Goal: Task Accomplishment & Management: Manage account settings

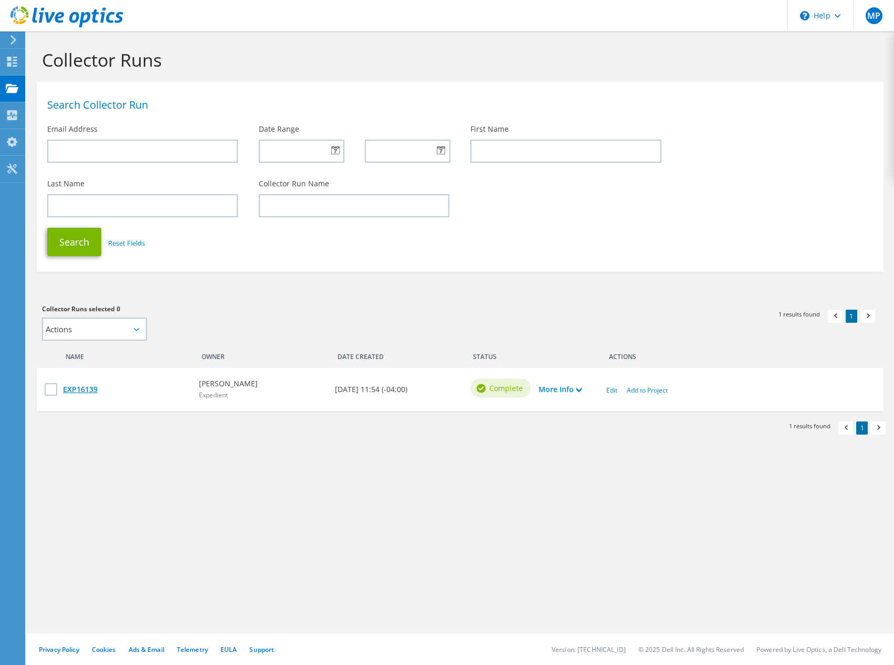
click at [89, 391] on link "EXP16139" at bounding box center [125, 390] width 125 height 12
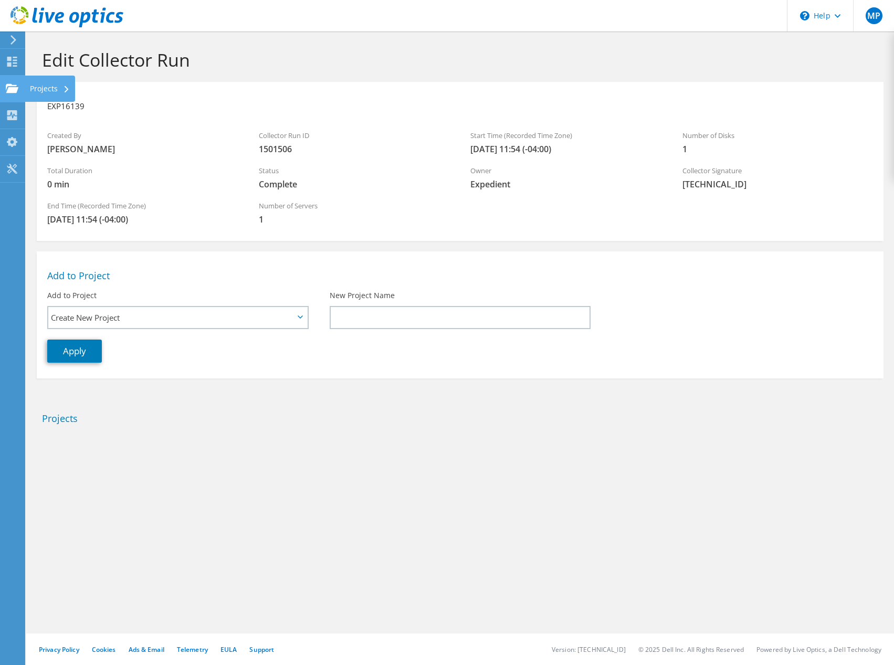
click at [67, 92] on icon at bounding box center [67, 89] width 4 height 7
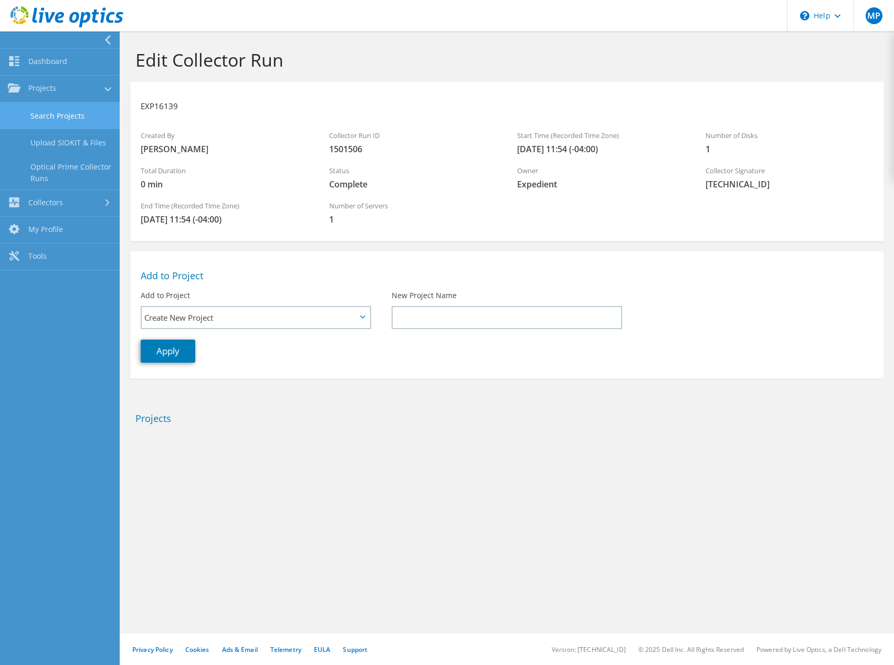
click at [66, 121] on link "Search Projects" at bounding box center [60, 115] width 120 height 27
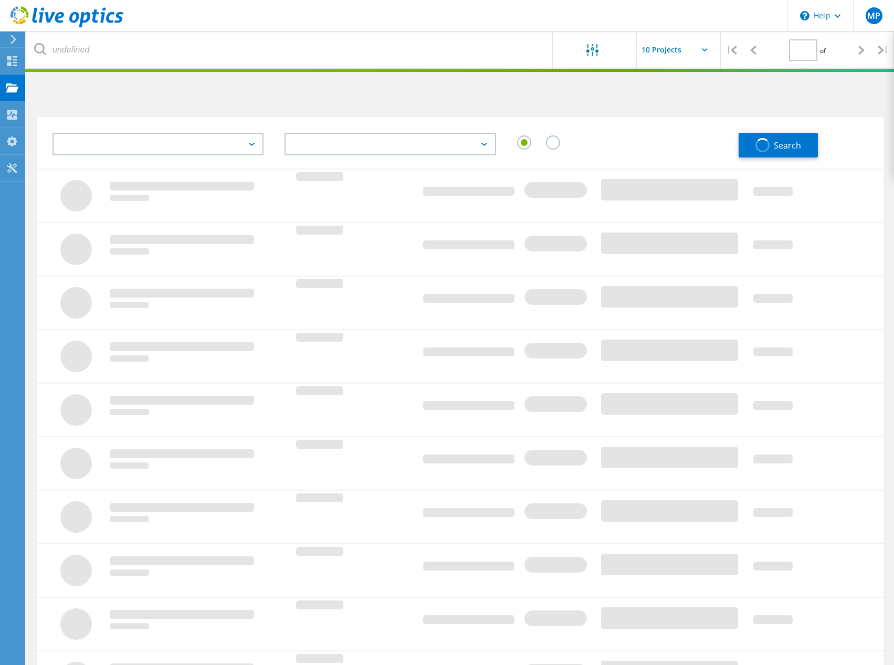
type input "1"
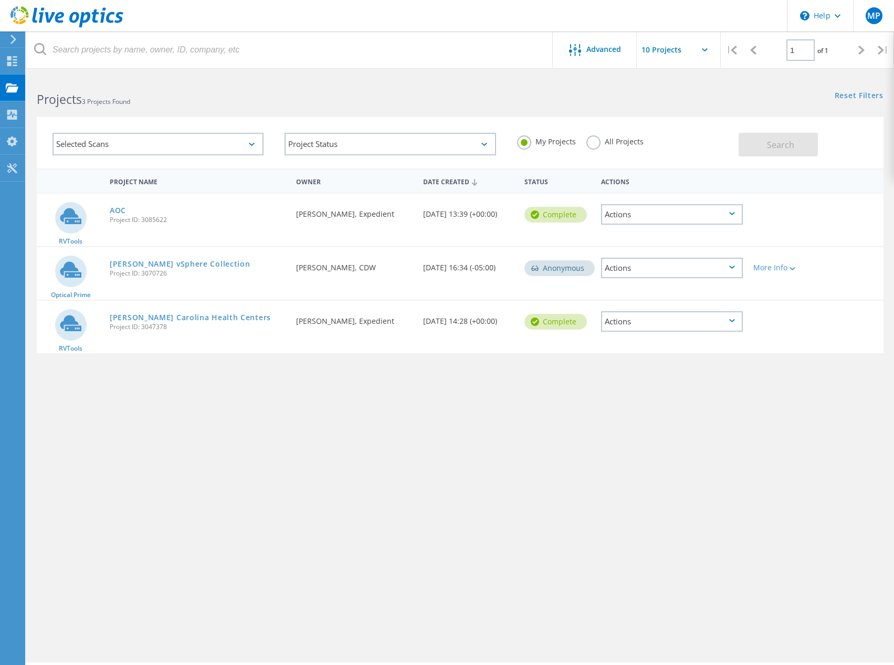
click at [591, 143] on label "All Projects" at bounding box center [614, 140] width 57 height 10
click at [0, 0] on input "All Projects" at bounding box center [0, 0] width 0 height 0
click at [793, 150] on span "Search" at bounding box center [780, 145] width 27 height 12
click at [641, 268] on div "Actions" at bounding box center [672, 268] width 142 height 20
click at [662, 121] on div "Selected Scans Project Status In Progress Complete Published Anonymous Archived…" at bounding box center [460, 142] width 846 height 51
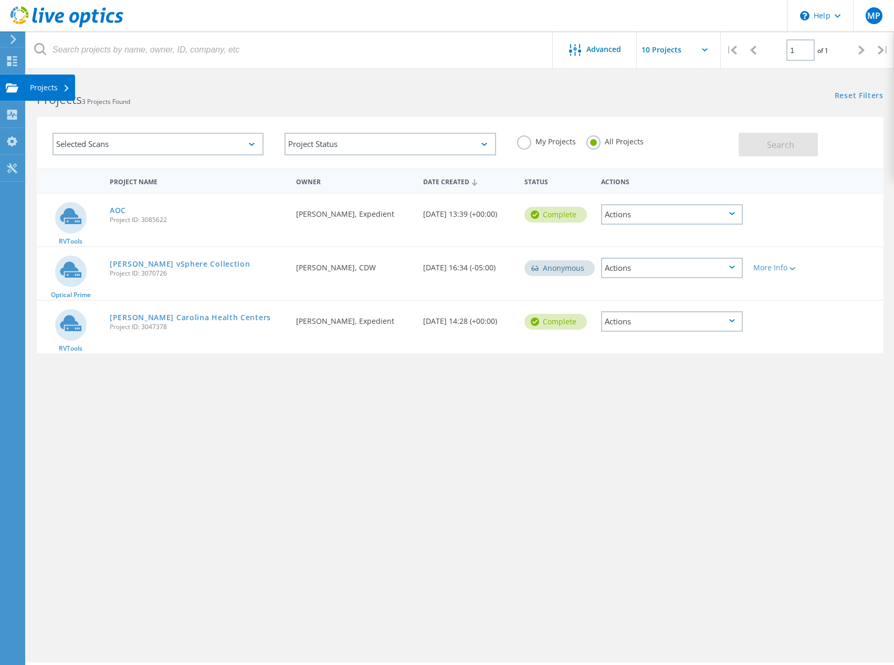
click at [72, 89] on div "Projects" at bounding box center [50, 88] width 50 height 26
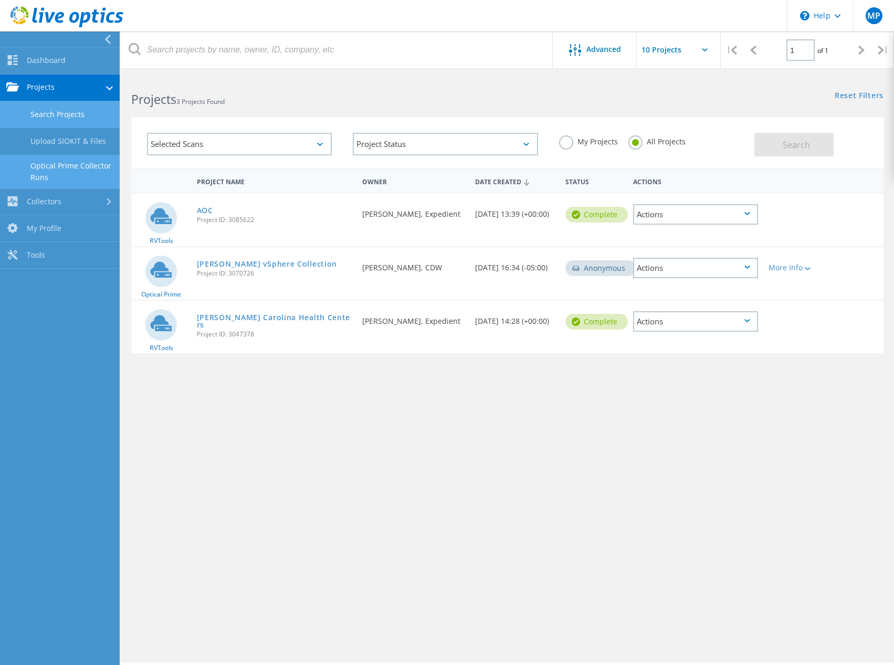
click at [77, 171] on link "Optical Prime Collector Runs" at bounding box center [60, 172] width 120 height 34
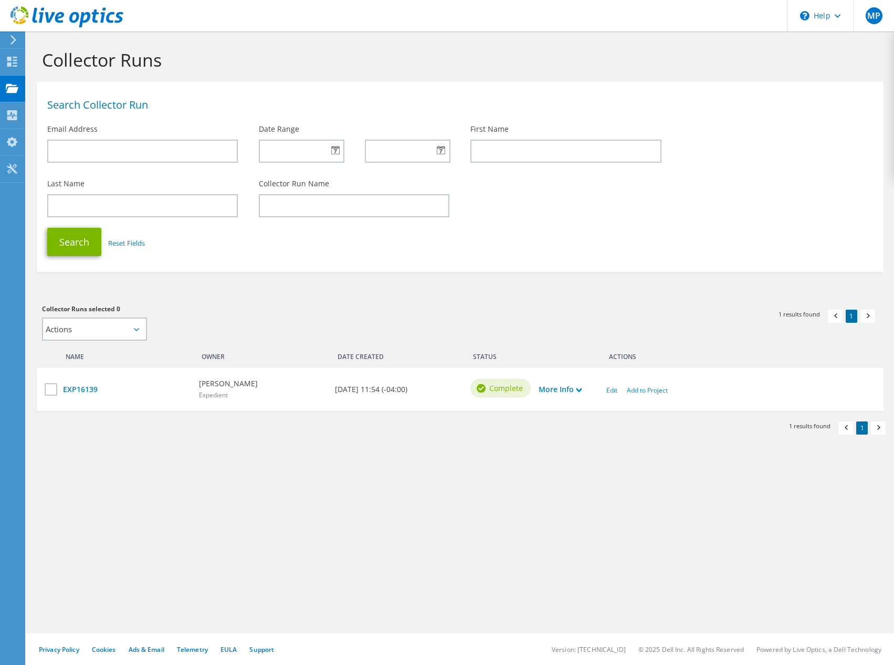
click at [14, 41] on use at bounding box center [13, 39] width 6 height 9
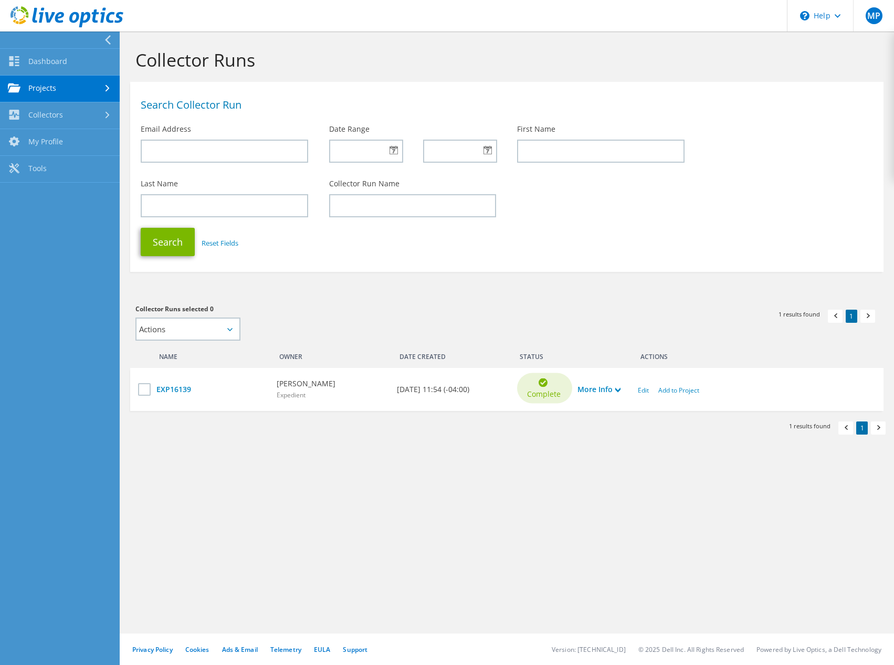
click at [113, 91] on div at bounding box center [109, 88] width 12 height 7
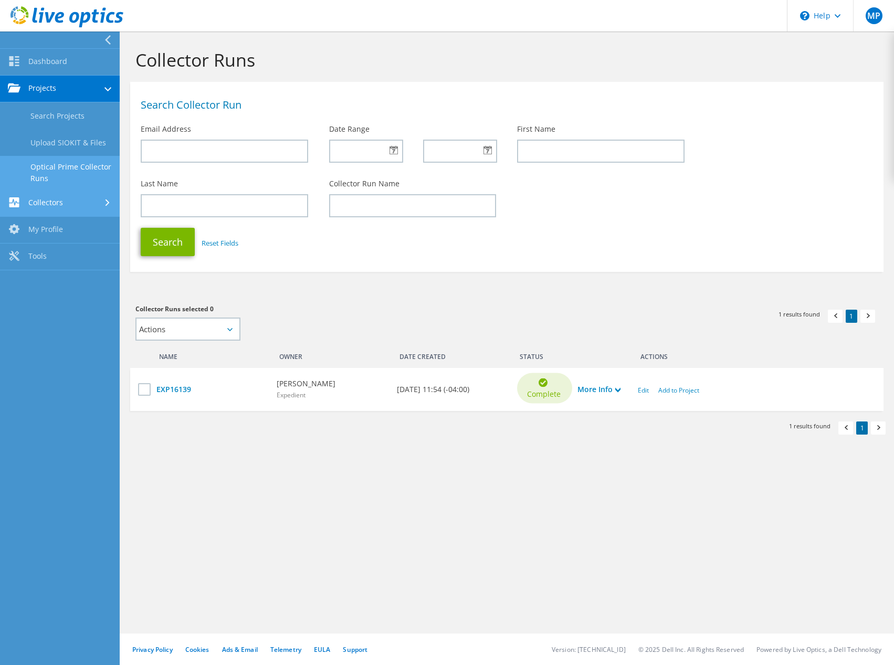
click at [108, 205] on icon at bounding box center [107, 202] width 4 height 7
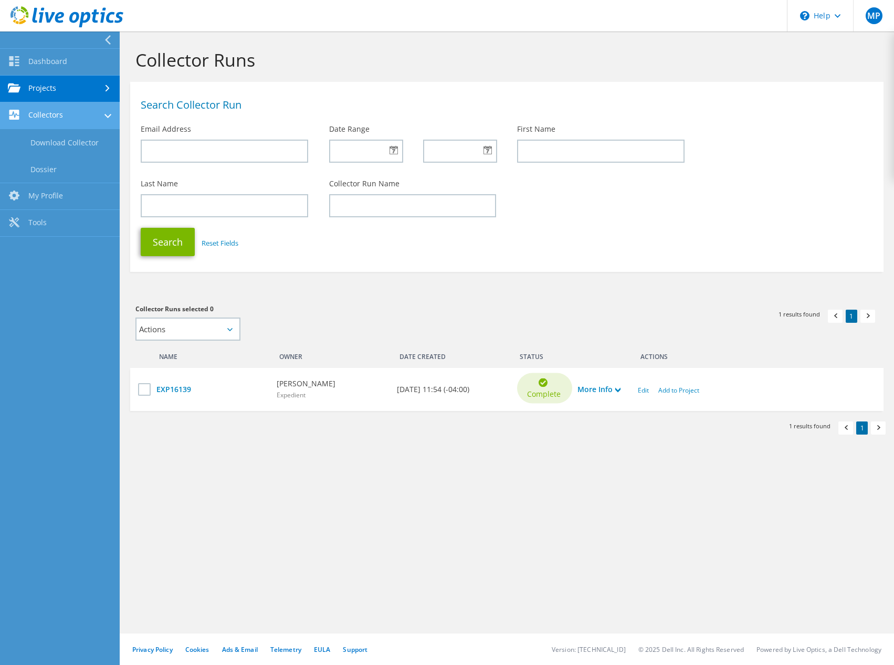
click at [105, 120] on div at bounding box center [107, 117] width 7 height 12
click at [104, 63] on link "Dashboard" at bounding box center [60, 62] width 120 height 27
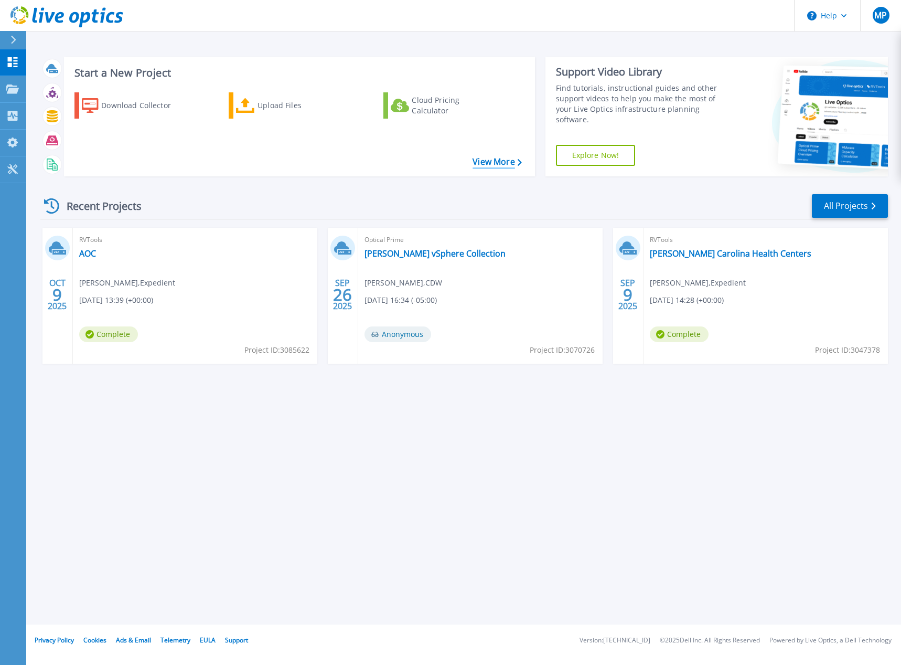
click at [496, 158] on link "View More" at bounding box center [497, 162] width 49 height 10
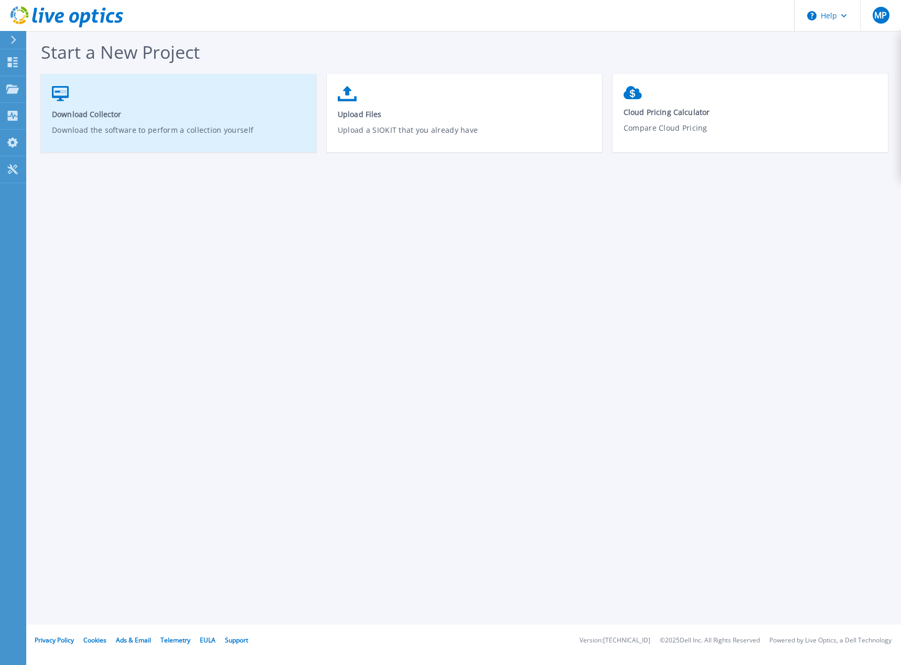
click at [119, 112] on span "Download Collector" at bounding box center [179, 114] width 254 height 10
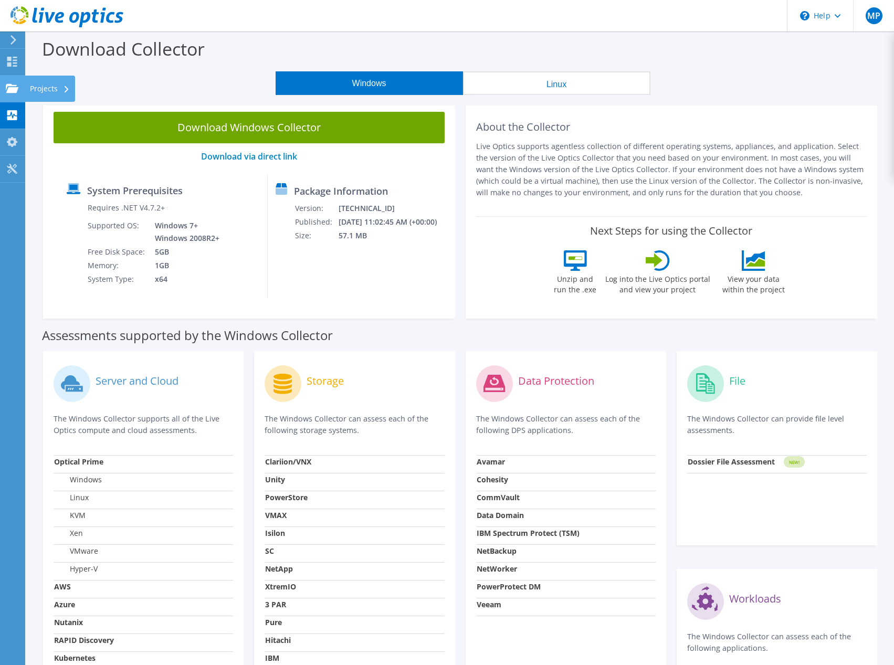
click at [54, 90] on div "Projects" at bounding box center [50, 89] width 50 height 26
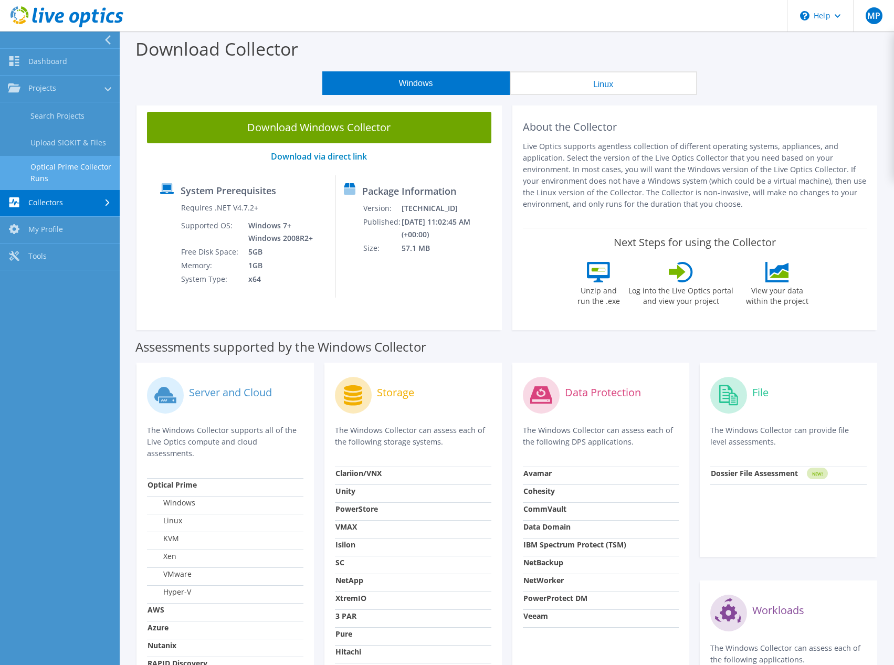
click at [49, 165] on link "Optical Prime Collector Runs" at bounding box center [60, 173] width 120 height 34
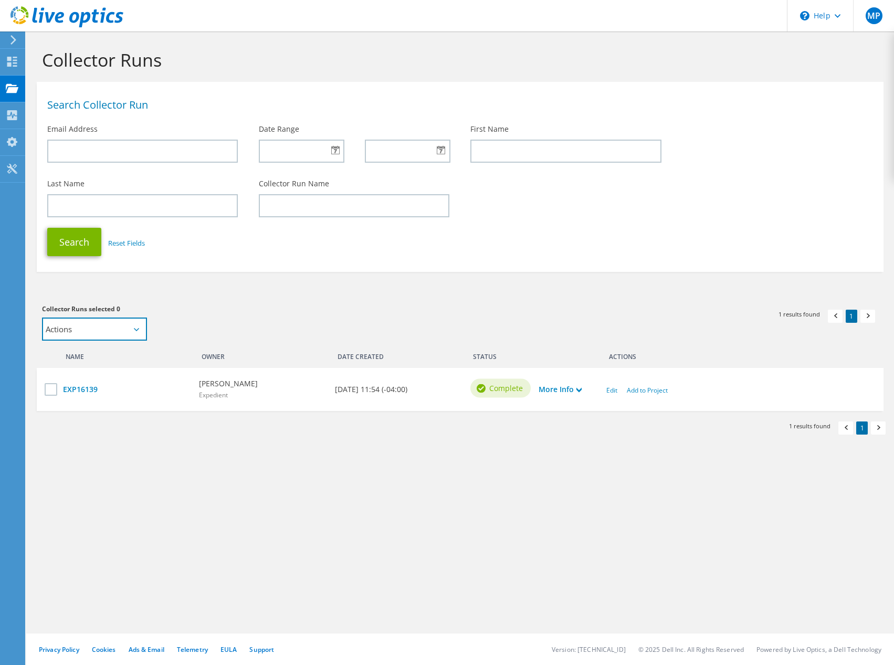
click at [126, 326] on select "Actions Add to new project Add to existing project" at bounding box center [94, 328] width 105 height 23
select select "new_proj"
click at [42, 317] on select "Actions Add to new project Add to existing project" at bounding box center [94, 328] width 105 height 23
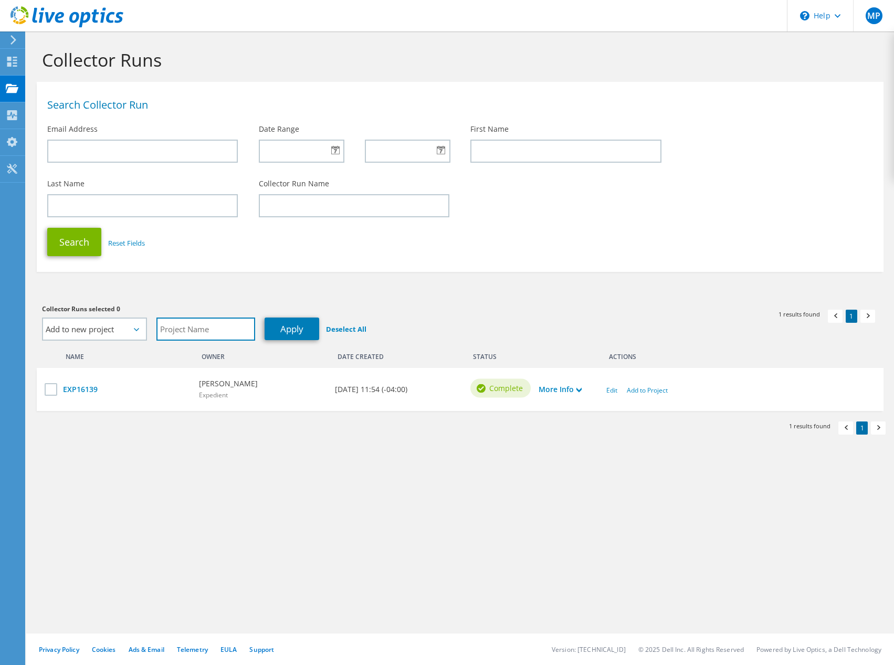
click at [209, 327] on input "text" at bounding box center [205, 328] width 99 height 23
type input "Mass Bay Breweing"
click at [299, 326] on link "Apply" at bounding box center [291, 328] width 55 height 23
click at [579, 388] on icon at bounding box center [578, 389] width 5 height 5
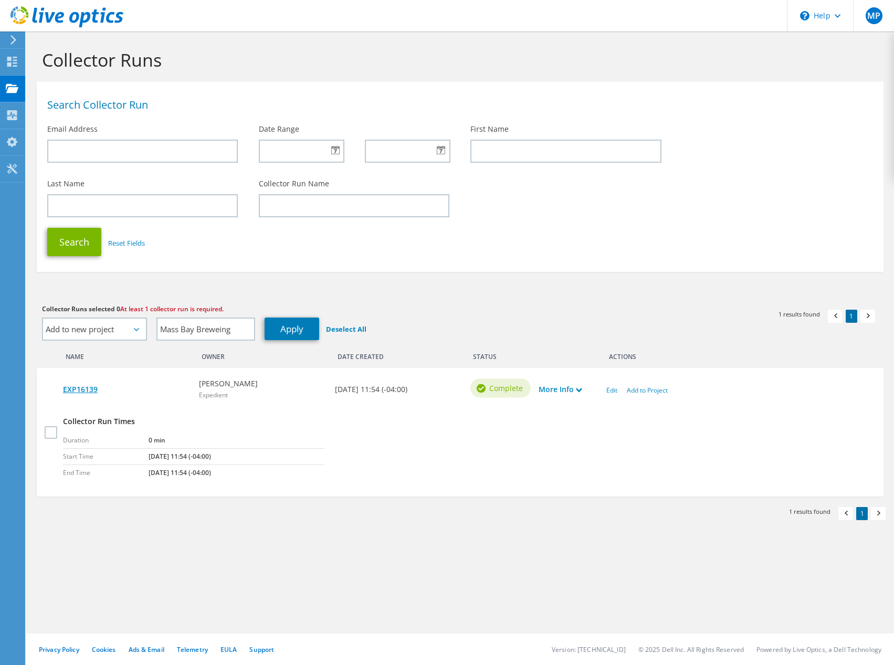
click at [85, 392] on link "EXP16139" at bounding box center [125, 390] width 125 height 12
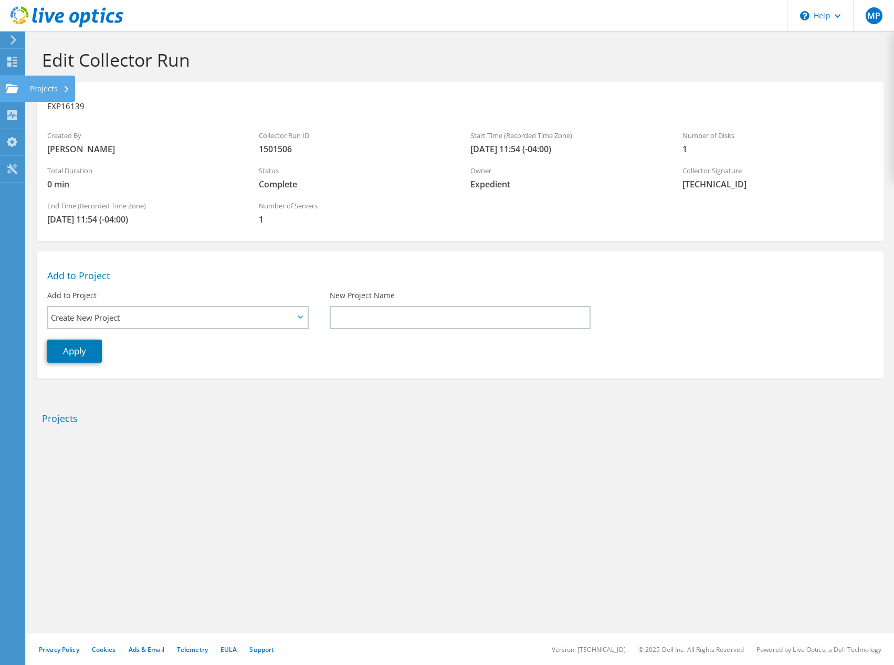
click at [41, 84] on div "Projects" at bounding box center [50, 89] width 50 height 26
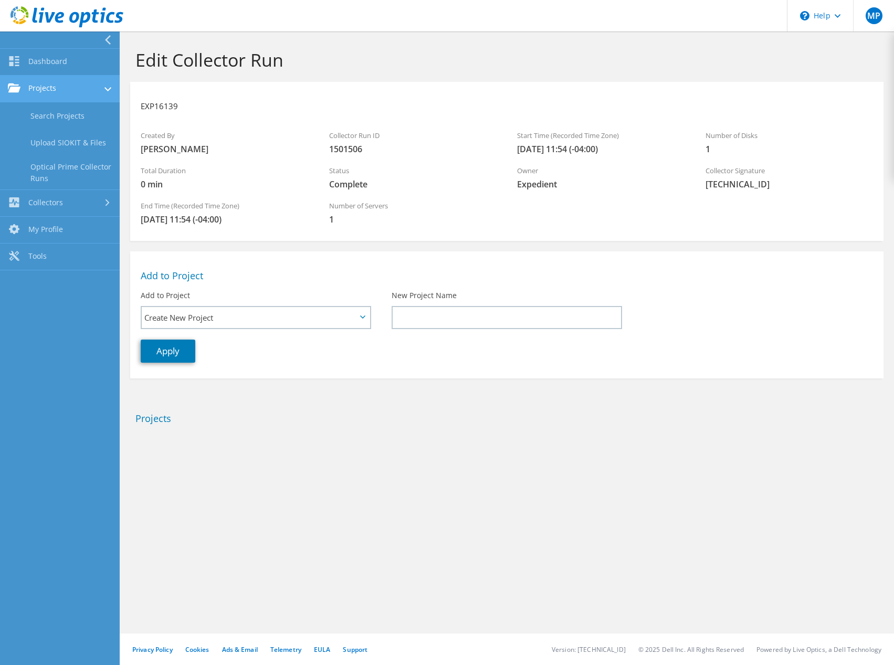
click at [45, 93] on link "Projects" at bounding box center [60, 89] width 120 height 27
click at [48, 93] on link "Projects" at bounding box center [60, 89] width 120 height 27
click at [47, 109] on link "Search Projects" at bounding box center [60, 115] width 120 height 27
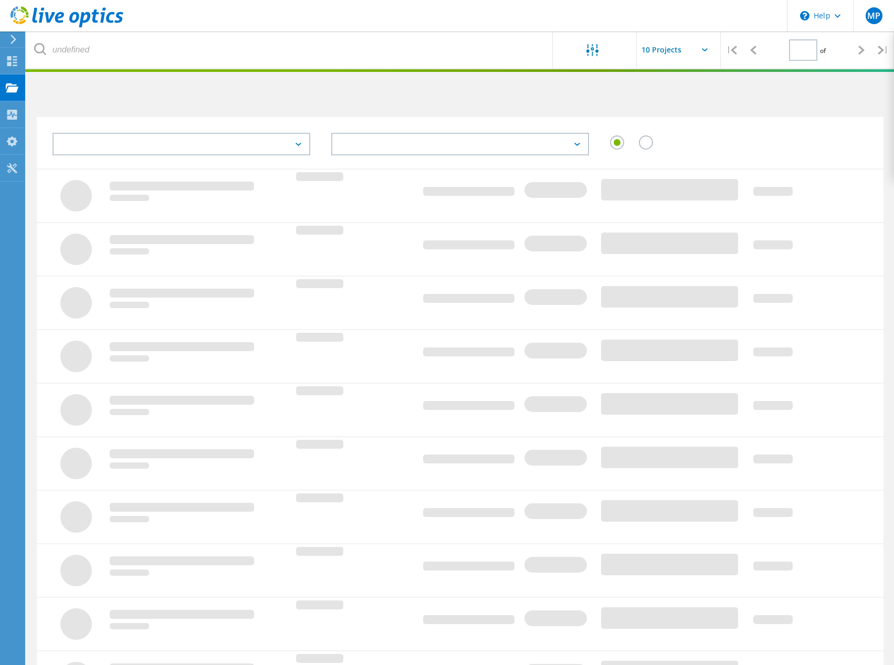
type input "1"
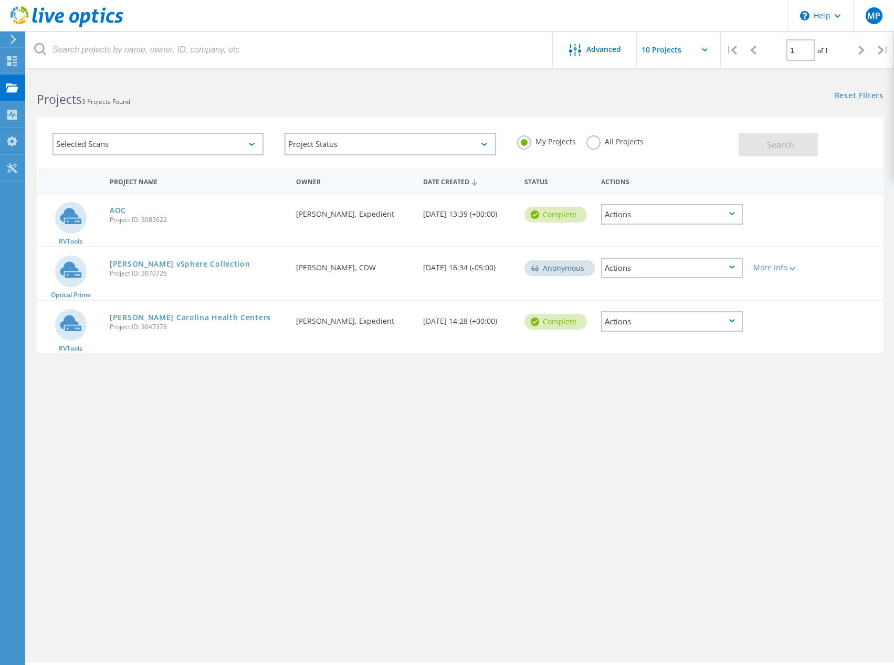
click at [253, 139] on div "Selected Scans" at bounding box center [157, 144] width 211 height 23
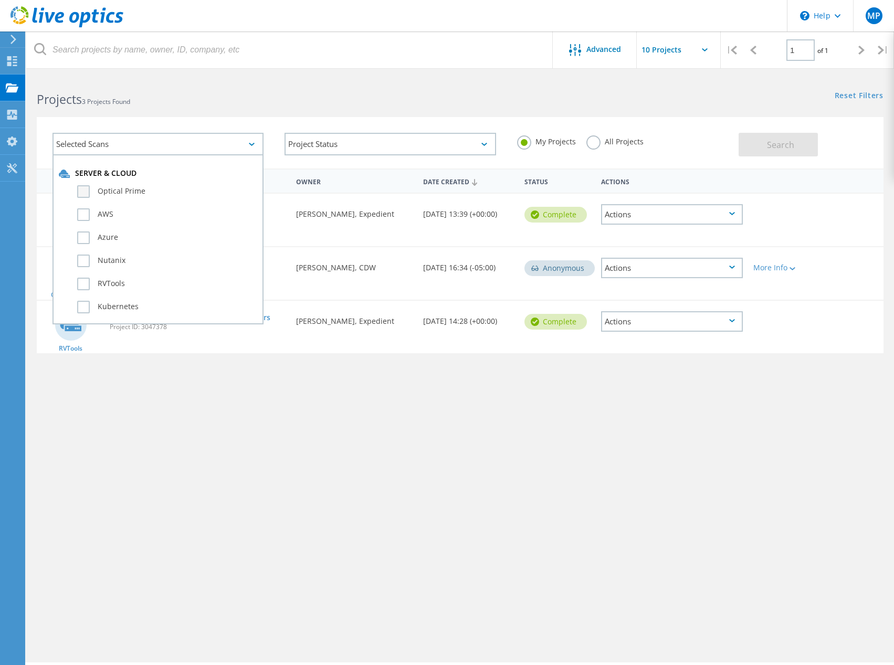
click at [87, 192] on label "Optical Prime" at bounding box center [167, 191] width 180 height 13
click at [0, 0] on input "Optical Prime" at bounding box center [0, 0] width 0 height 0
click at [589, 143] on label "All Projects" at bounding box center [614, 140] width 57 height 10
click at [0, 0] on input "All Projects" at bounding box center [0, 0] width 0 height 0
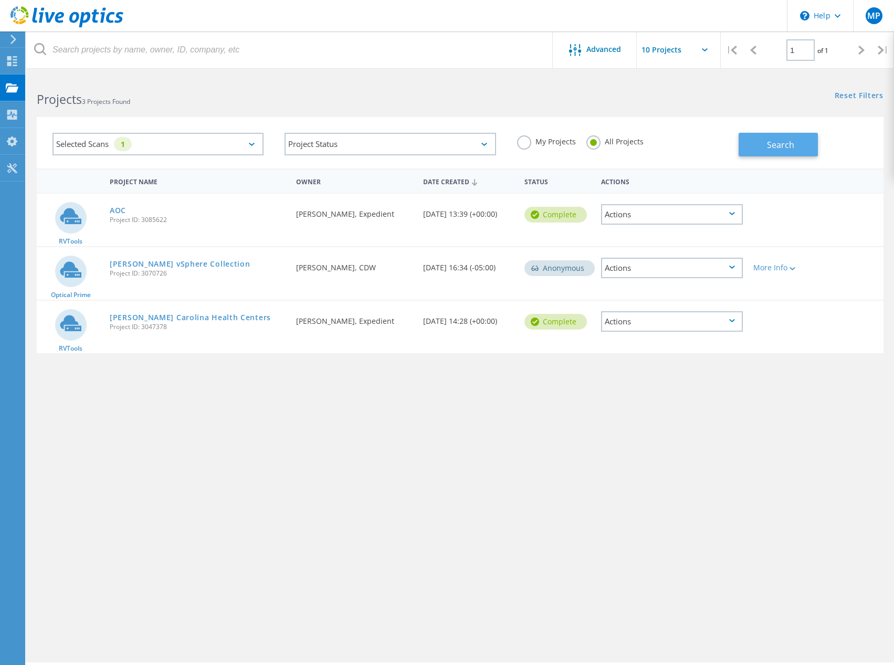
click at [756, 146] on button "Search" at bounding box center [777, 145] width 79 height 24
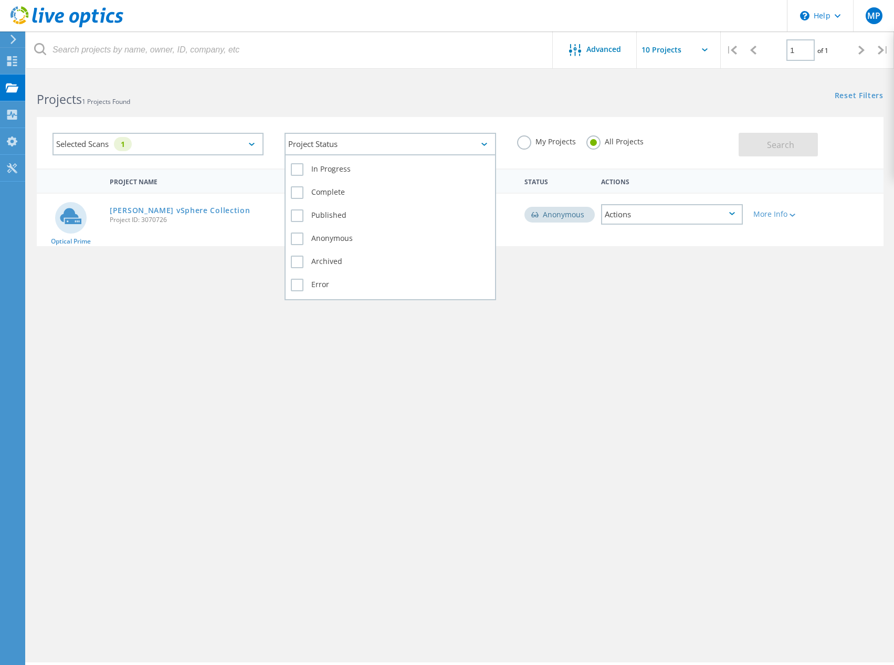
click at [479, 147] on div "Project Status" at bounding box center [389, 144] width 211 height 23
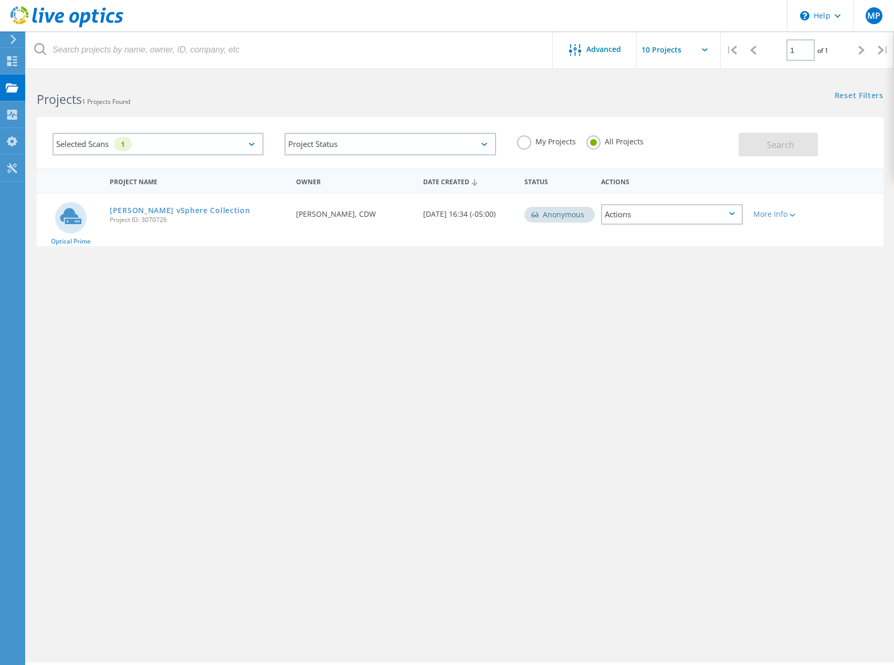
click at [474, 97] on div "Projects 1 Projects Found Reset Filters Show Filters" at bounding box center [459, 90] width 867 height 28
click at [707, 52] on input "text" at bounding box center [688, 49] width 105 height 37
drag, startPoint x: 326, startPoint y: 87, endPoint x: 319, endPoint y: 87, distance: 7.4
click at [323, 87] on div "Projects 1 Projects Found" at bounding box center [242, 90] width 433 height 28
click at [14, 167] on icon at bounding box center [12, 168] width 13 height 10
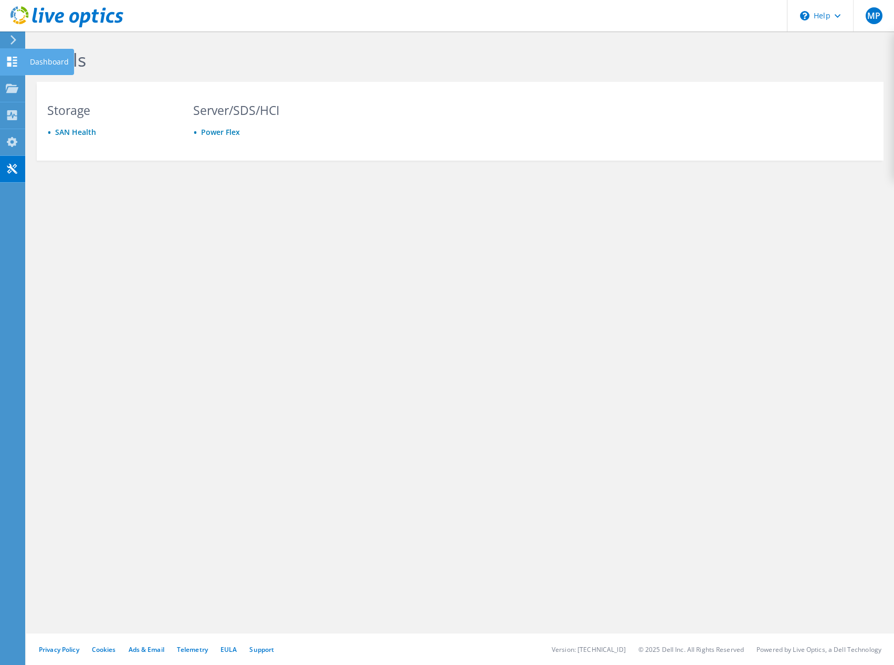
click at [14, 61] on icon at bounding box center [12, 62] width 13 height 10
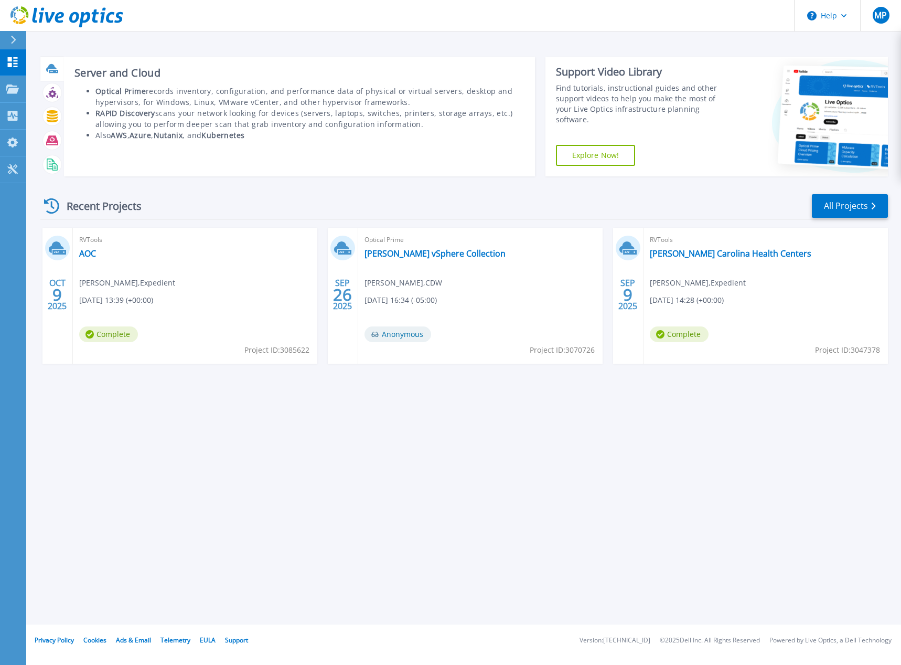
click at [49, 69] on icon at bounding box center [51, 68] width 10 height 8
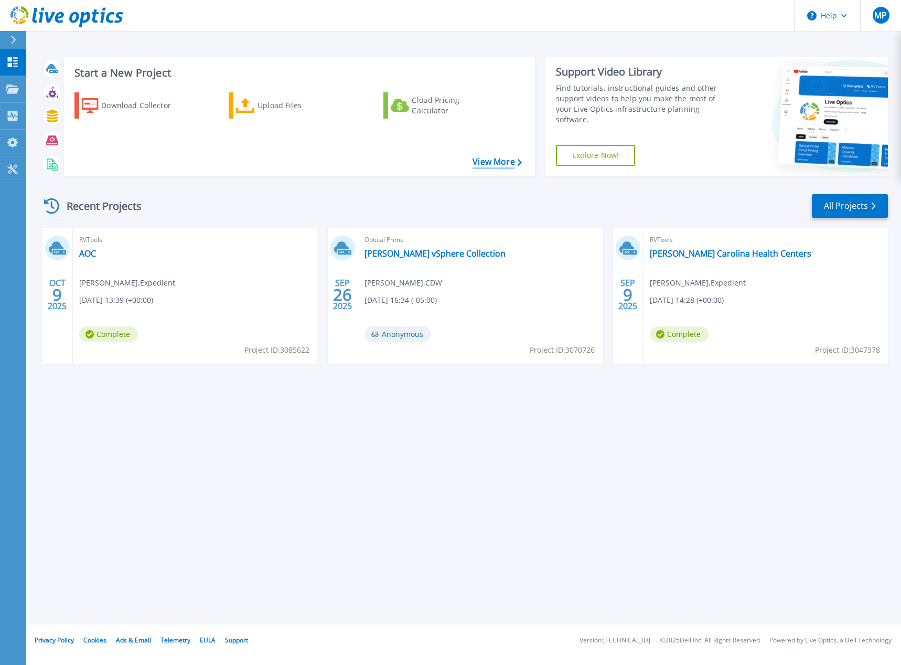
click at [495, 166] on link "View More" at bounding box center [497, 162] width 49 height 10
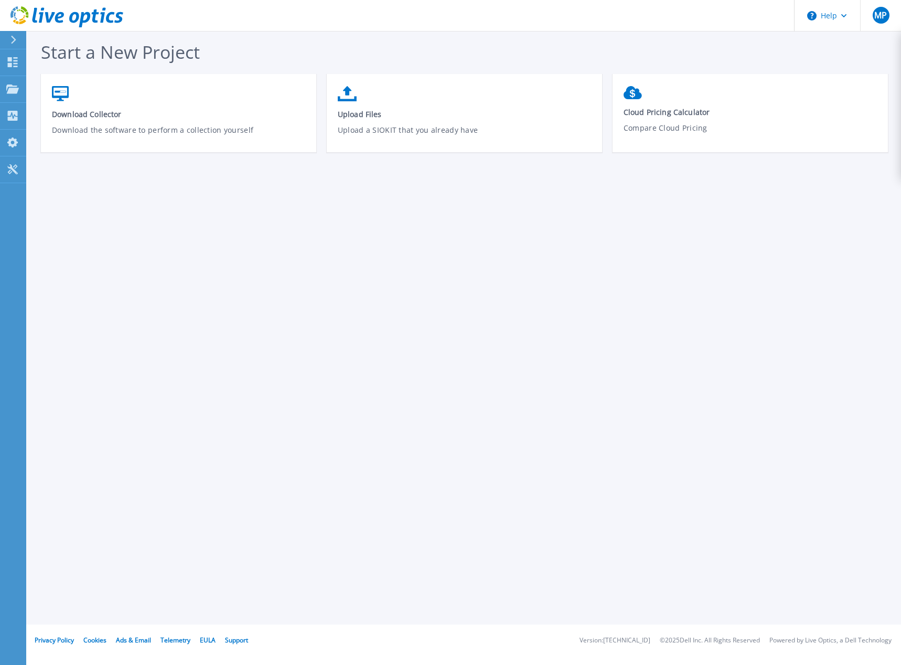
click at [345, 299] on div "Start a New Project Download Collector Download the software to perform a colle…" at bounding box center [463, 312] width 875 height 624
click at [16, 58] on icon at bounding box center [13, 62] width 10 height 10
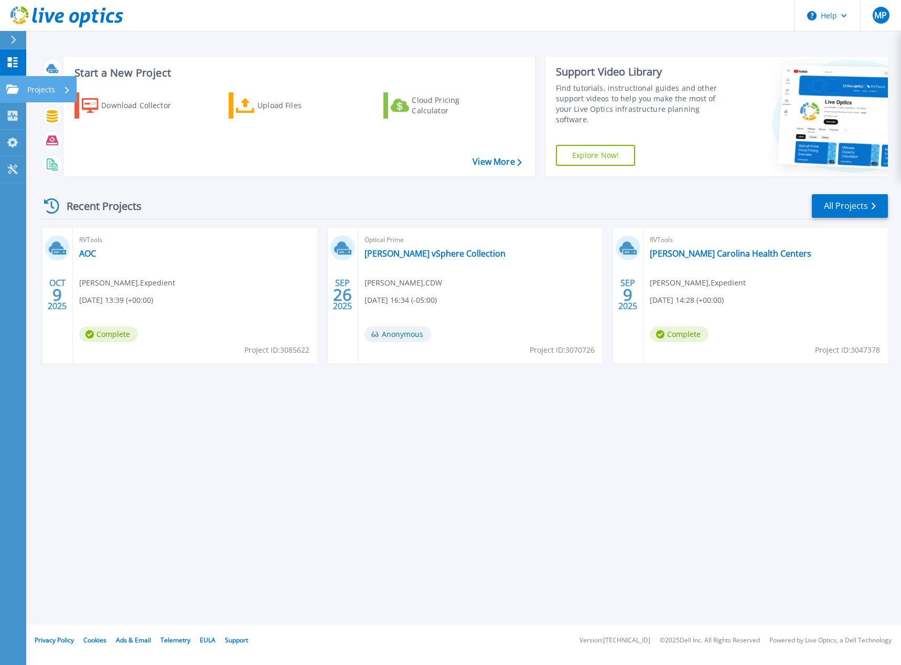
click at [69, 91] on div "Projects" at bounding box center [48, 89] width 43 height 27
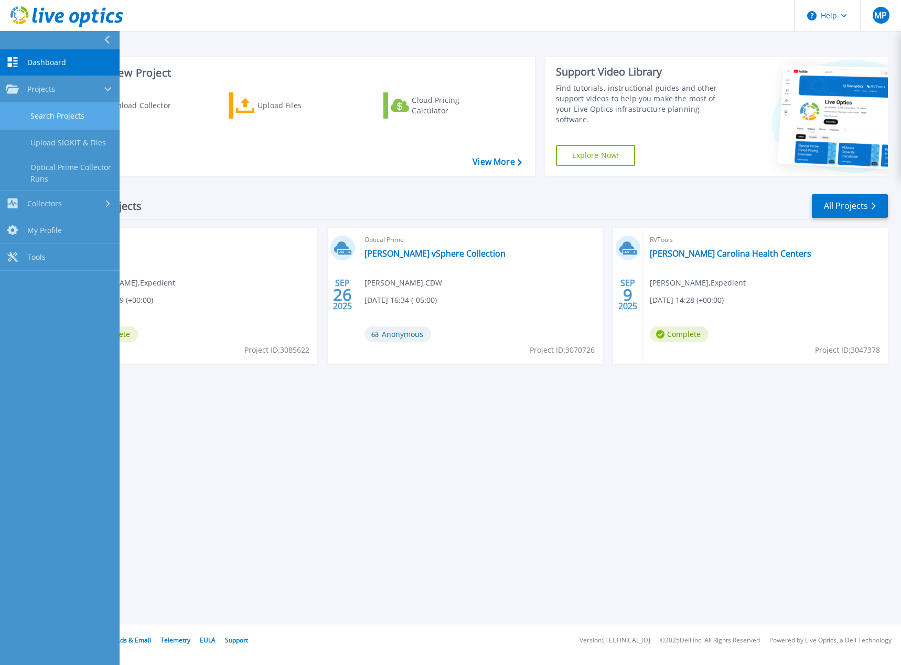
click at [72, 119] on link "Search Projects" at bounding box center [60, 116] width 120 height 27
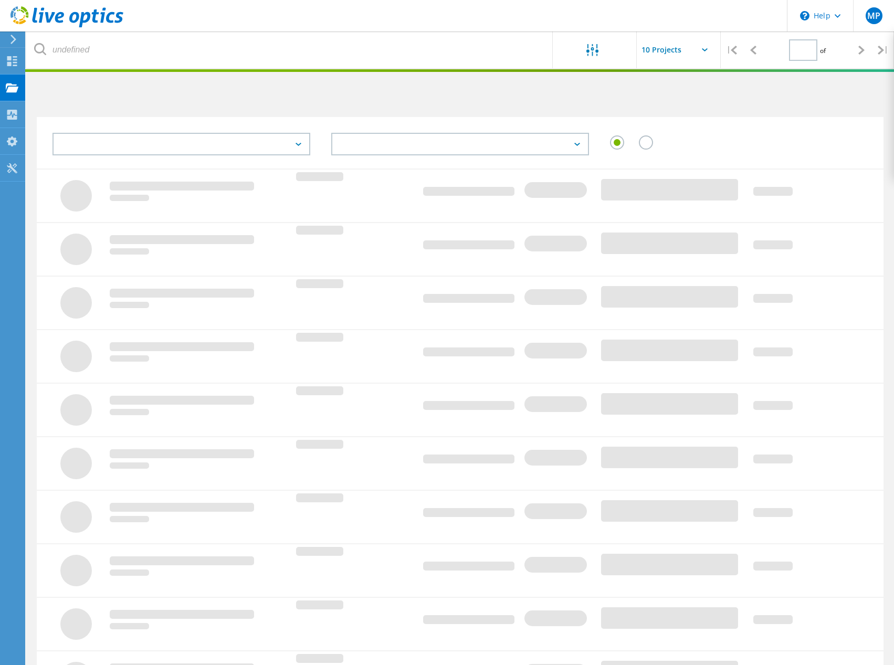
type input "1"
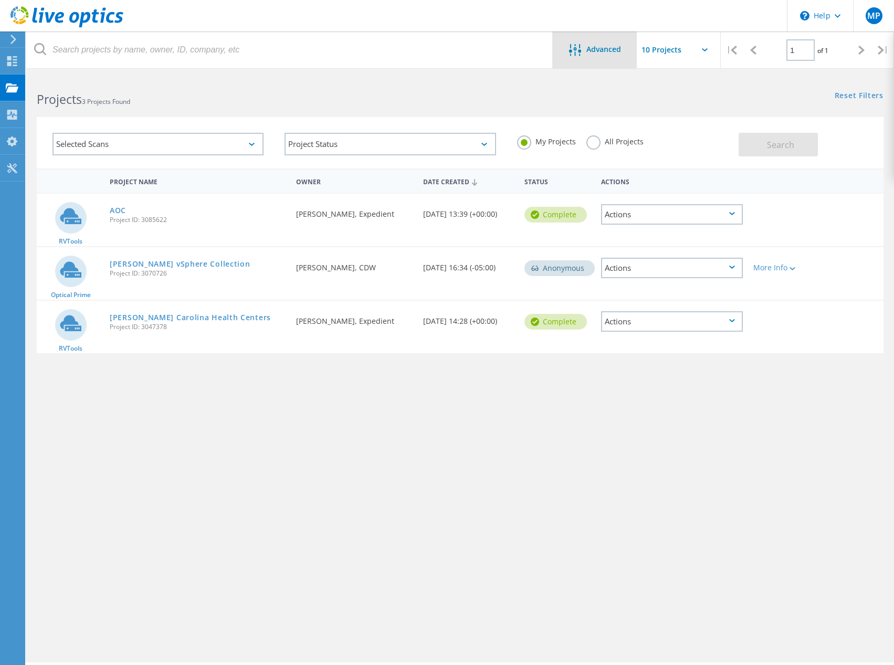
click at [610, 49] on span "Advanced" at bounding box center [603, 49] width 35 height 7
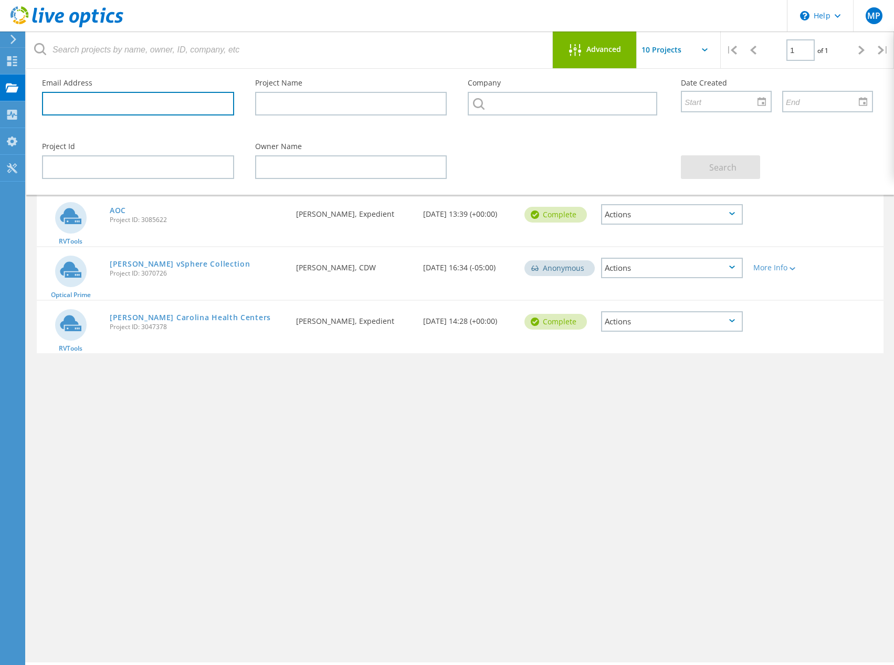
click at [192, 107] on input "text" at bounding box center [138, 104] width 192 height 24
paste input "mfishman@massbaybrewing.com"
type input "mfishman@massbaybrewing.com"
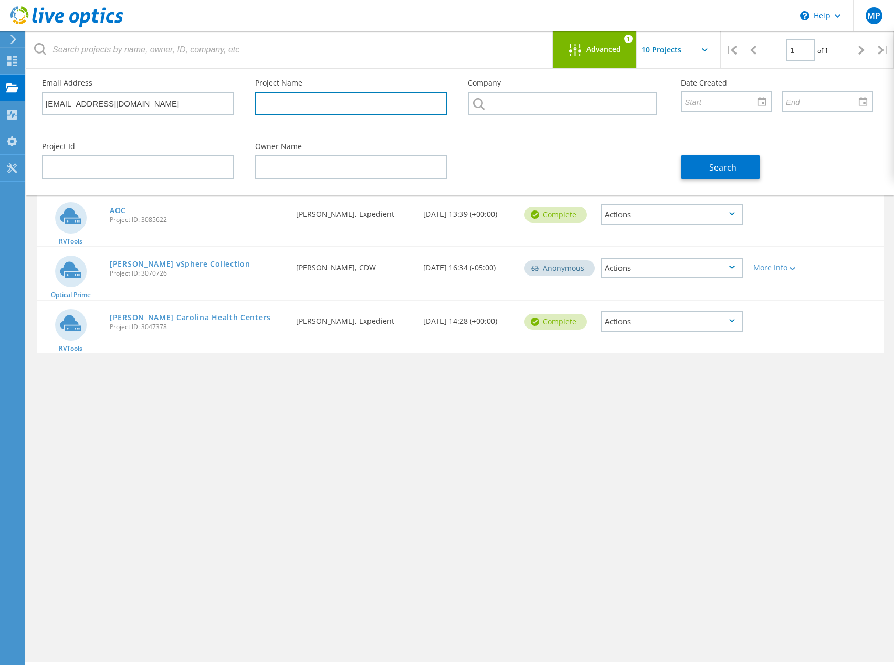
click at [303, 112] on input "text" at bounding box center [351, 104] width 192 height 24
type input "Mass Bay Brewing"
click at [731, 163] on span "Search" at bounding box center [722, 168] width 27 height 12
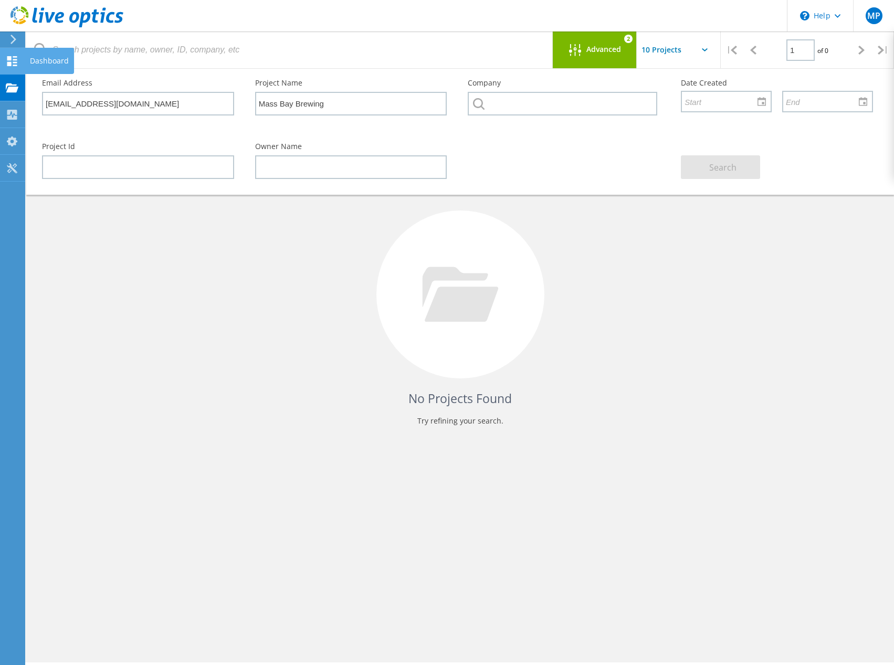
click at [13, 66] on div at bounding box center [12, 63] width 13 height 12
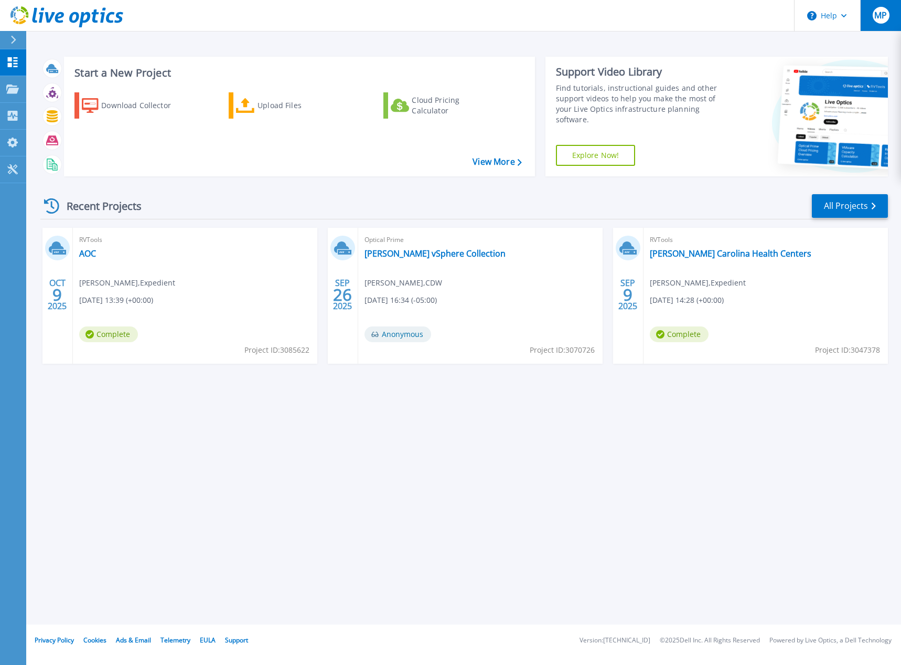
click at [886, 24] on div "MP" at bounding box center [881, 15] width 17 height 17
click at [581, 51] on div "Start a New Project Download Collector Upload Files Cloud Pricing Calculator Vi…" at bounding box center [464, 116] width 848 height 136
click at [865, 207] on link "All Projects" at bounding box center [850, 206] width 76 height 24
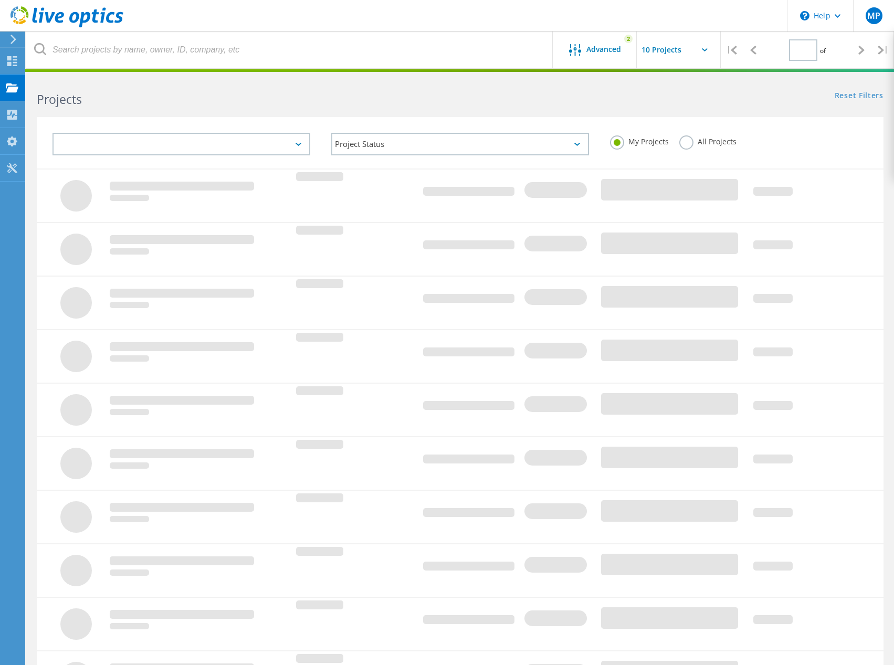
type input "1"
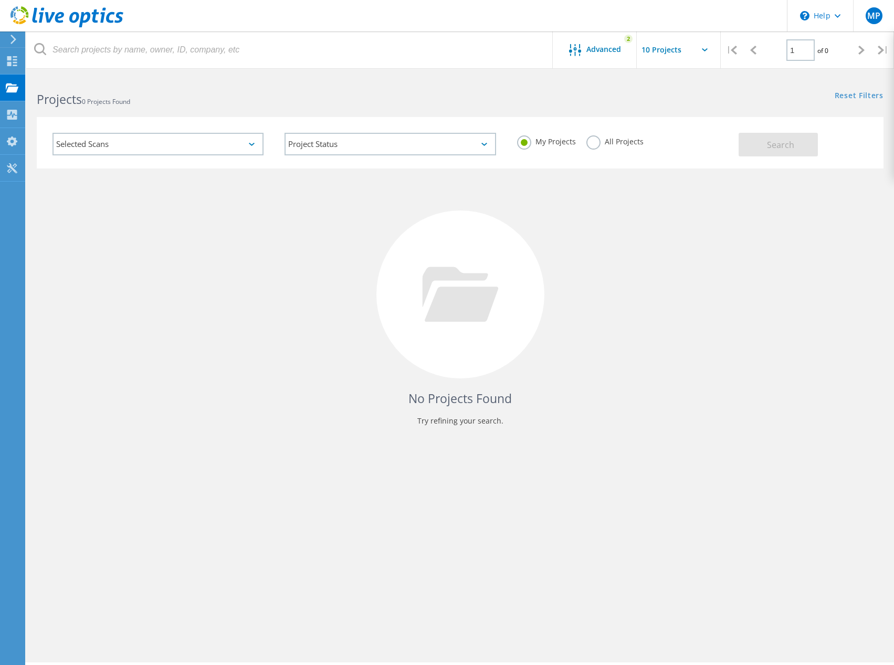
click at [150, 150] on div "Selected Scans" at bounding box center [157, 144] width 211 height 23
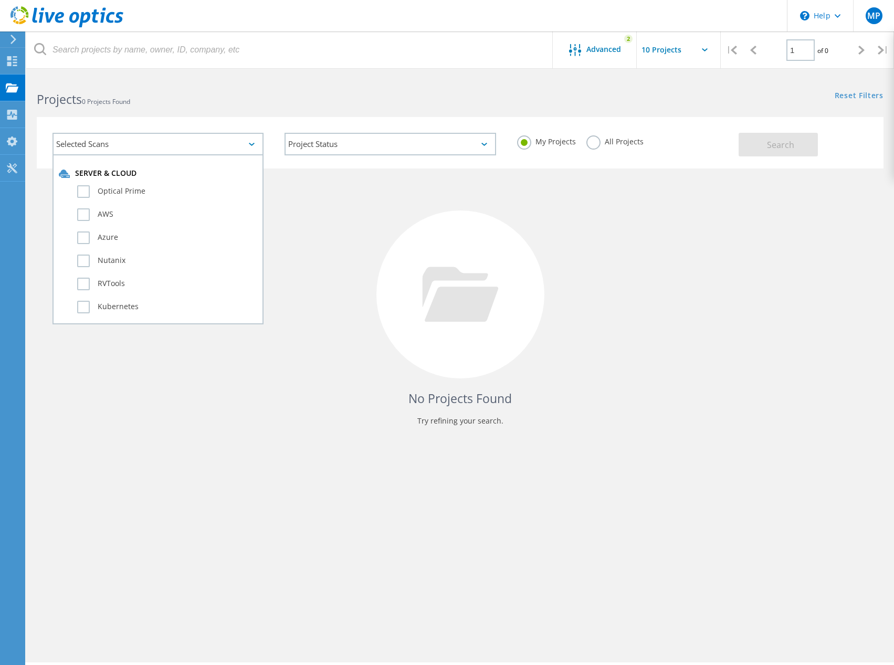
click at [150, 150] on div "Selected Scans" at bounding box center [157, 144] width 211 height 23
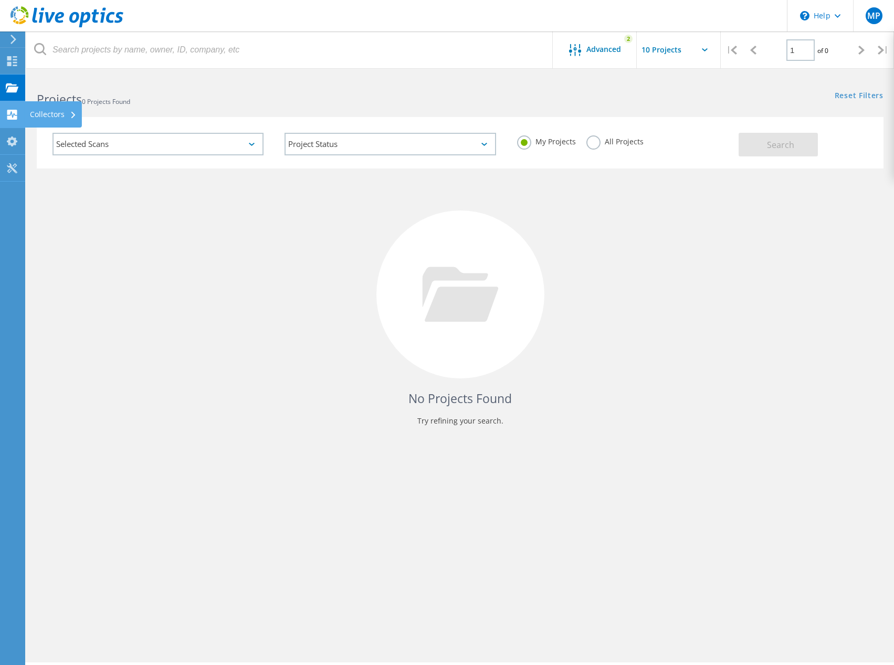
click at [13, 115] on icon at bounding box center [12, 115] width 13 height 10
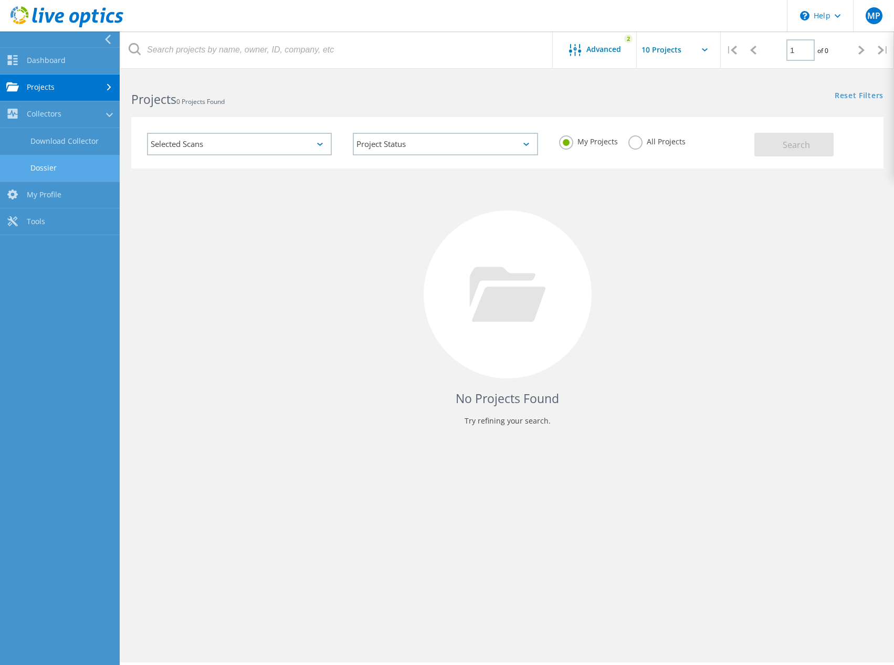
click at [48, 167] on link "Dossier" at bounding box center [60, 168] width 120 height 27
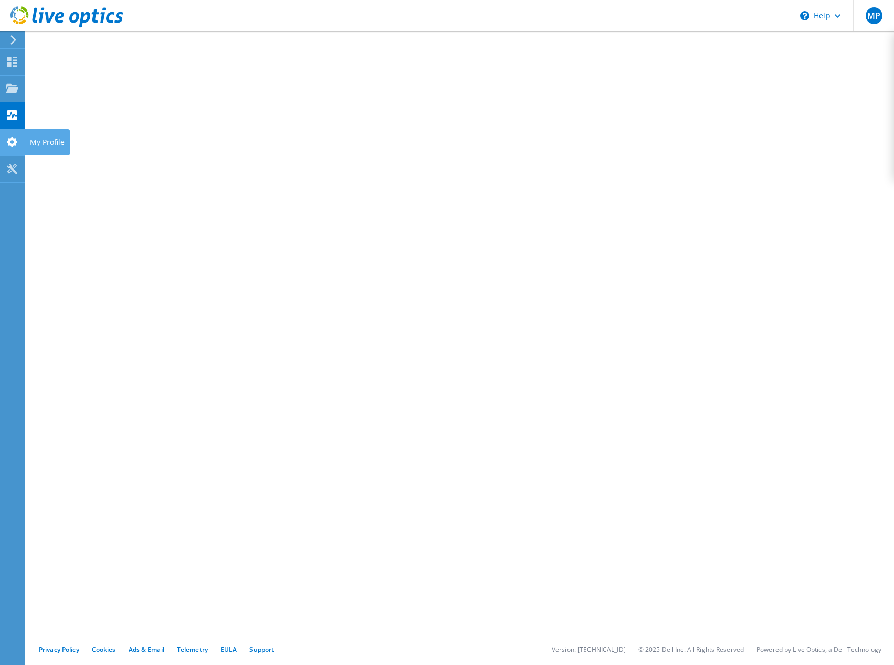
click at [14, 143] on use at bounding box center [12, 142] width 10 height 10
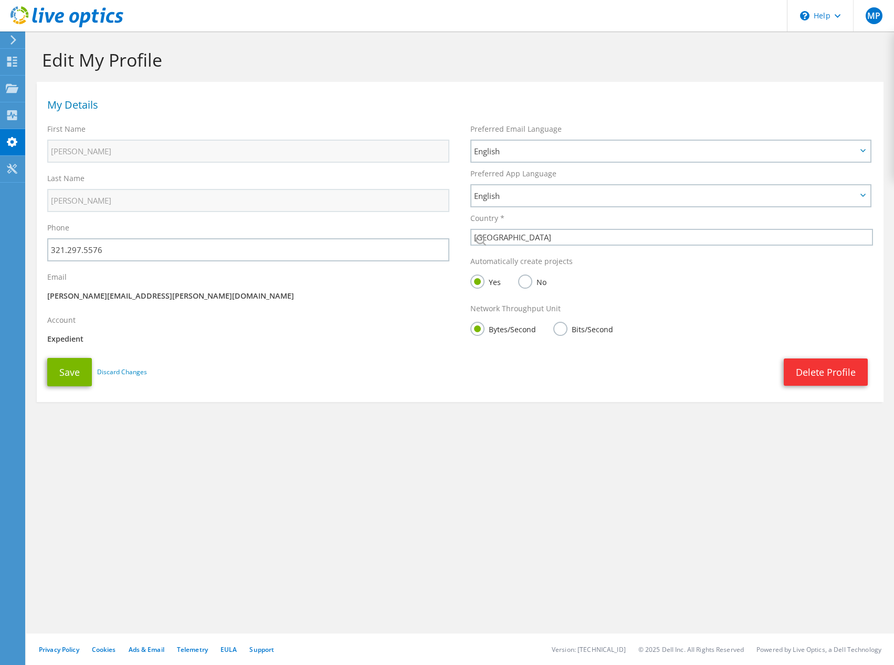
select select "224"
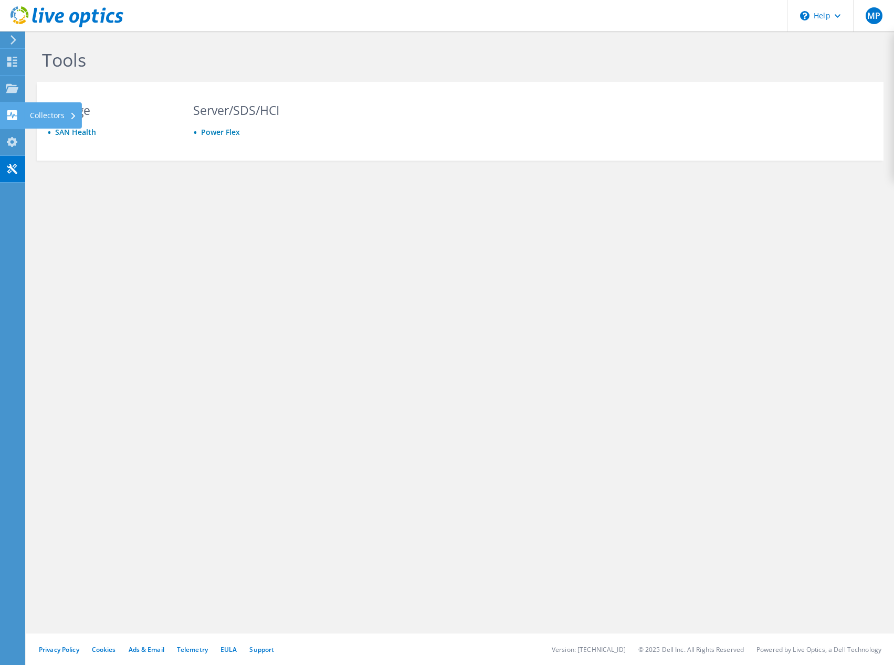
click at [13, 121] on div at bounding box center [12, 117] width 13 height 12
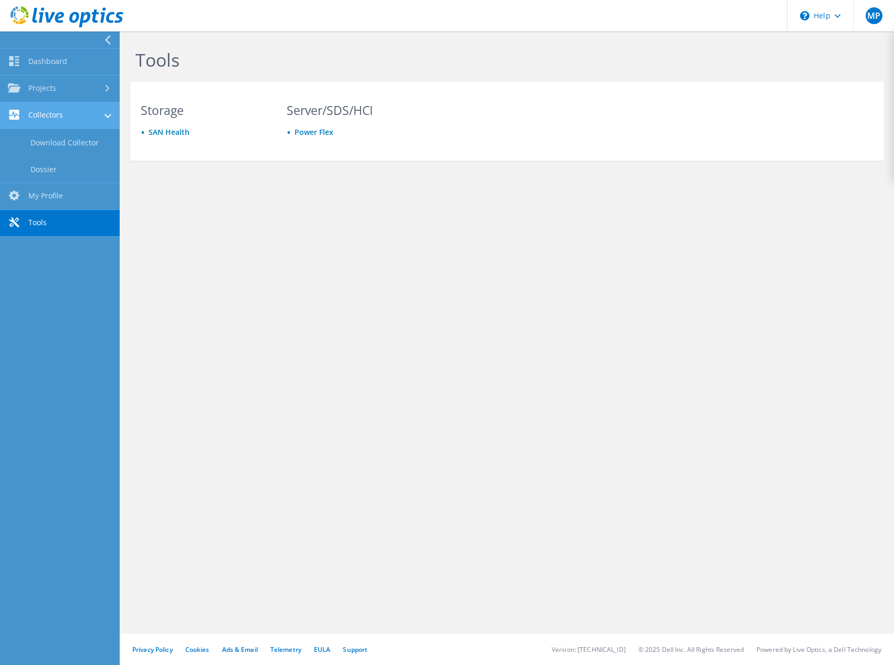
click at [52, 108] on link "Collectors" at bounding box center [60, 115] width 120 height 27
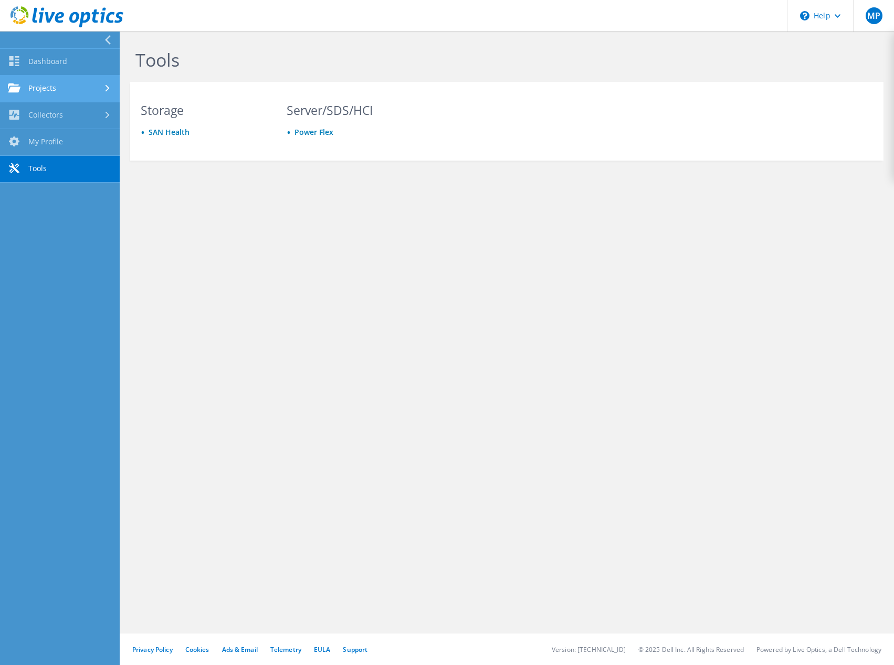
click at [49, 85] on link "Projects" at bounding box center [60, 89] width 120 height 27
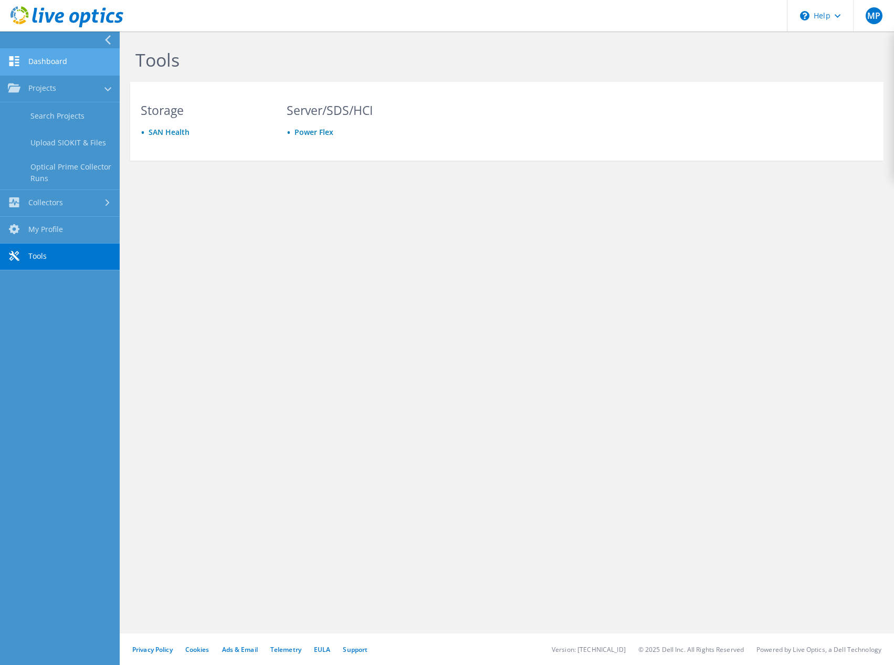
click at [44, 63] on link "Dashboard" at bounding box center [60, 62] width 120 height 27
